Goal: Information Seeking & Learning: Learn about a topic

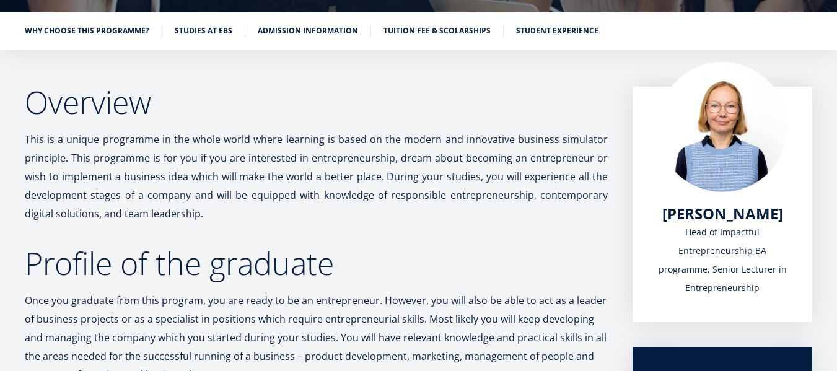
click at [456, 38] on ul "Why choose this programme? Studies at EBS Admission information Tuition fee & s…" at bounding box center [412, 34] width 800 height 19
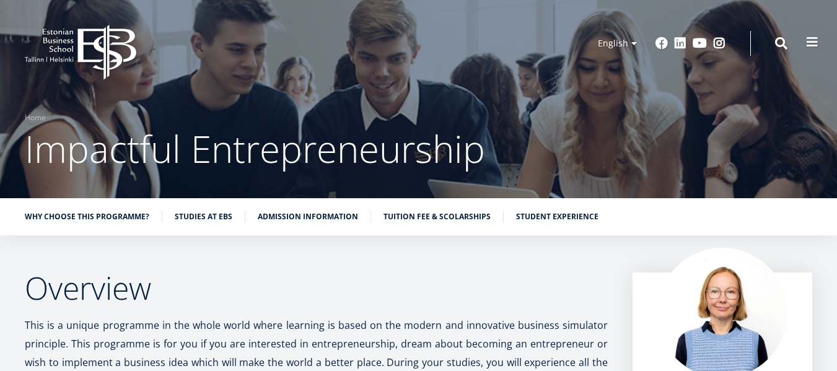
click at [811, 40] on span at bounding box center [812, 42] width 12 height 12
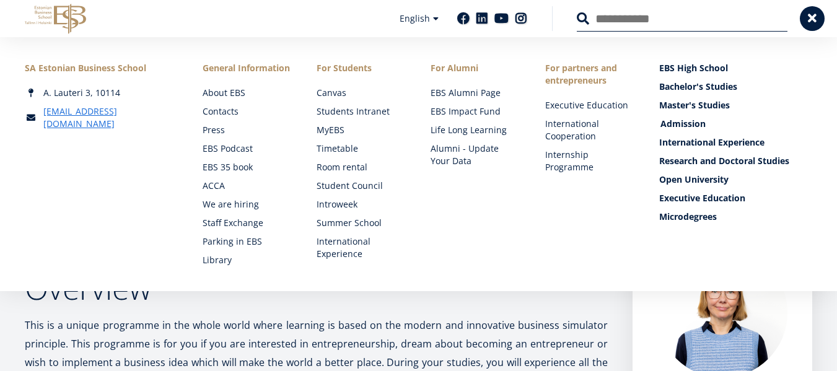
click at [694, 126] on link "Admission" at bounding box center [737, 124] width 153 height 12
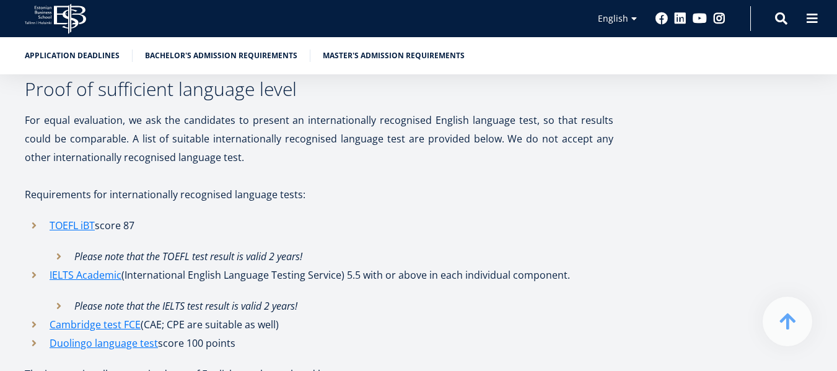
scroll to position [3781, 0]
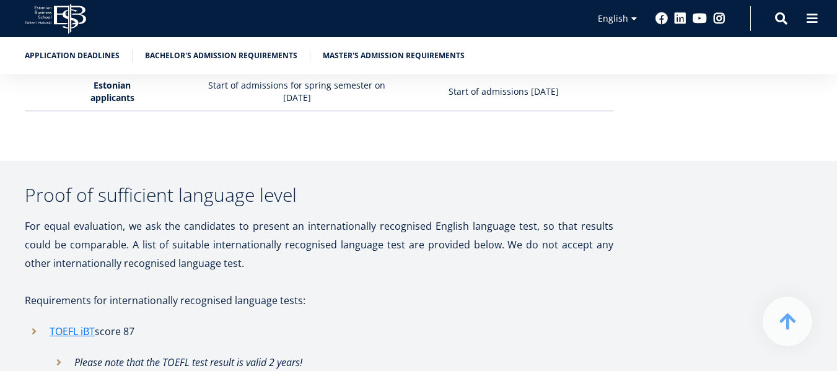
drag, startPoint x: 344, startPoint y: 313, endPoint x: 566, endPoint y: 317, distance: 222.6
copy li "5.5 with or above in each individual component."
